Goal: Task Accomplishment & Management: Manage account settings

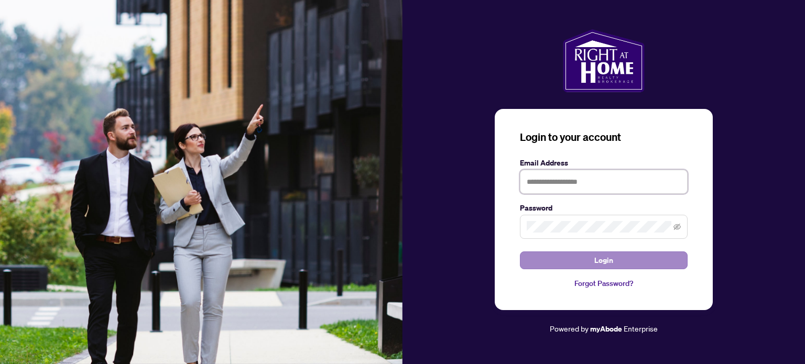
type input "**********"
click at [610, 257] on span "Login" at bounding box center [603, 260] width 19 height 17
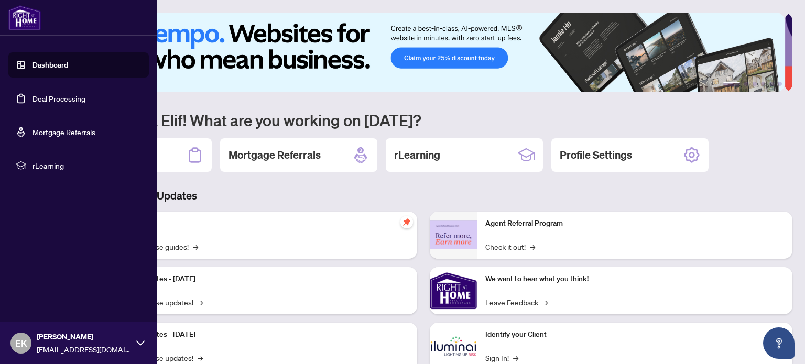
click at [32, 102] on link "Deal Processing" at bounding box center [58, 98] width 53 height 9
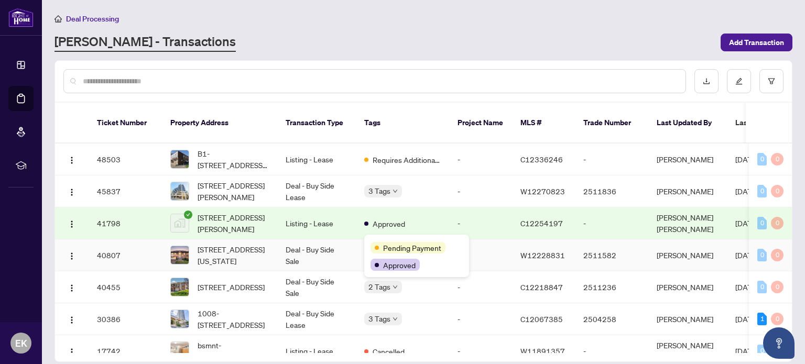
click at [390, 240] on div "Pending Payment Approved" at bounding box center [416, 256] width 105 height 42
click at [799, 185] on main "Deal Processing [PERSON_NAME] - Transactions Add Transaction Ticket Number Prop…" at bounding box center [423, 182] width 763 height 364
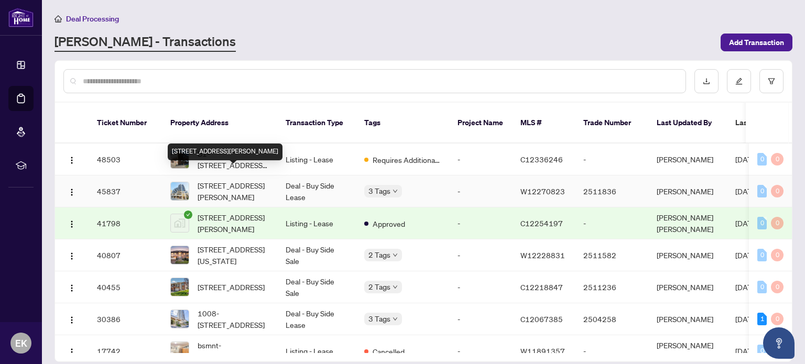
click at [232, 180] on span "[STREET_ADDRESS][PERSON_NAME]" at bounding box center [233, 191] width 71 height 23
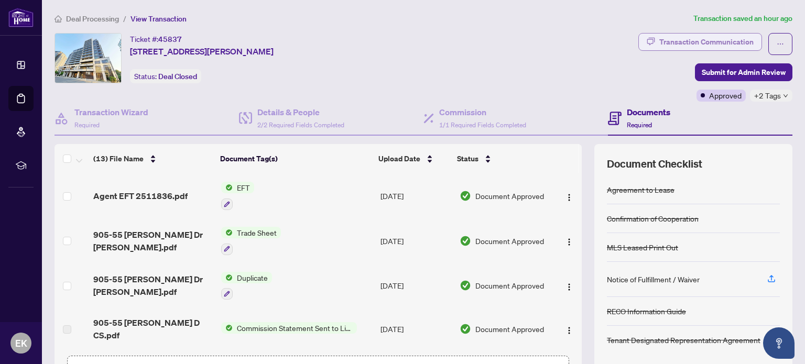
click at [697, 41] on div "Transaction Communication" at bounding box center [706, 42] width 94 height 17
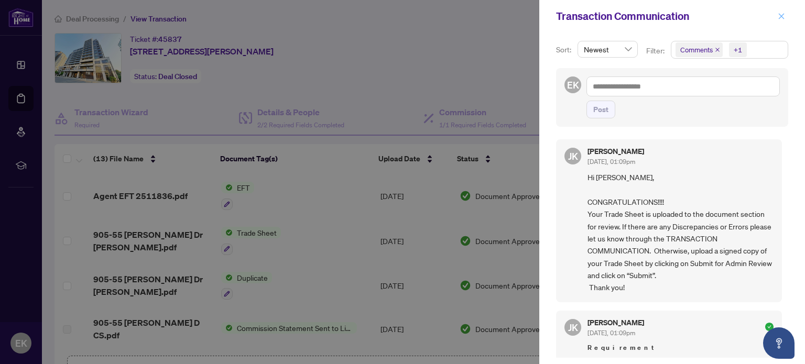
click at [785, 18] on icon "close" at bounding box center [781, 16] width 7 height 7
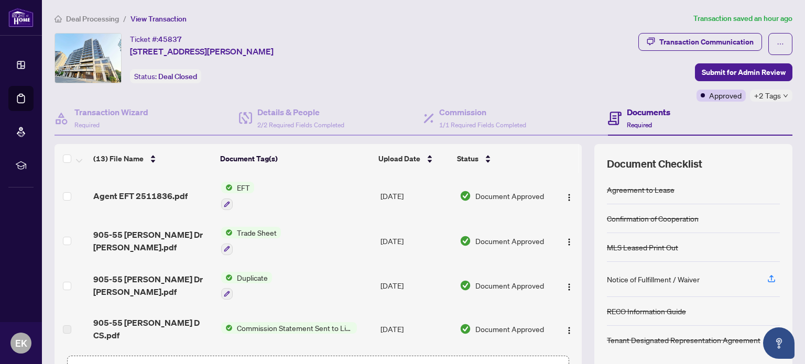
click at [235, 183] on span "EFT" at bounding box center [243, 188] width 21 height 12
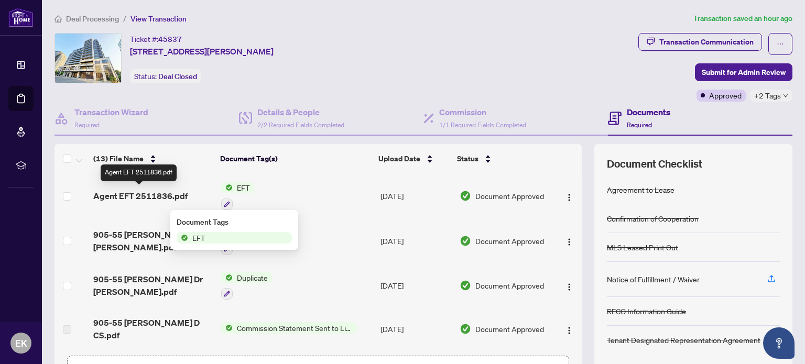
click at [166, 195] on span "Agent EFT 2511836.pdf" at bounding box center [140, 196] width 94 height 13
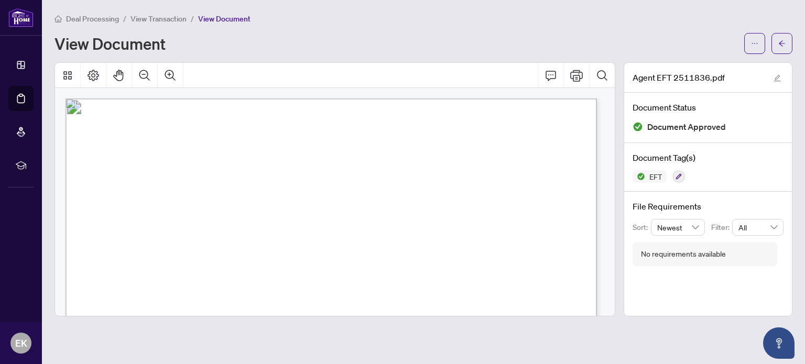
click at [475, 28] on div "Deal Processing / View Transaction / View Document View Document" at bounding box center [424, 33] width 738 height 41
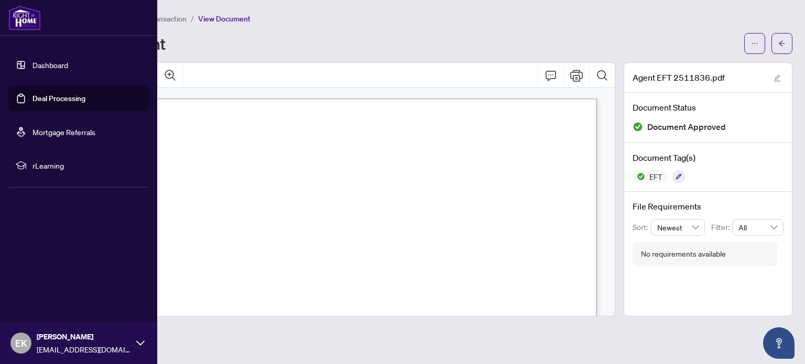
click at [38, 96] on link "Deal Processing" at bounding box center [58, 98] width 53 height 9
